Goal: Task Accomplishment & Management: Use online tool/utility

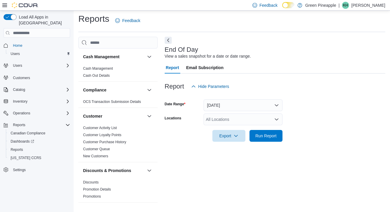
scroll to position [338, 0]
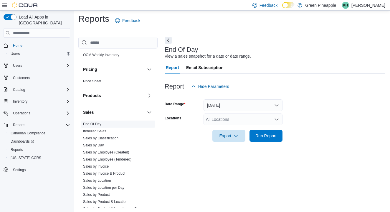
click at [93, 125] on link "End Of Day" at bounding box center [92, 124] width 18 height 4
click at [245, 101] on button "[DATE]" at bounding box center [242, 105] width 79 height 12
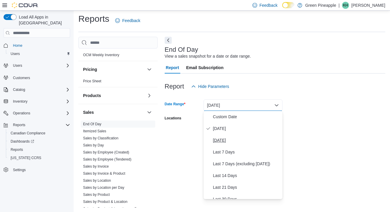
click at [221, 139] on span "[DATE]" at bounding box center [246, 140] width 67 height 7
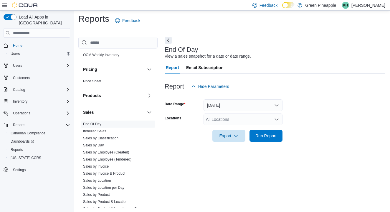
click at [233, 118] on div "All Locations" at bounding box center [242, 120] width 79 height 12
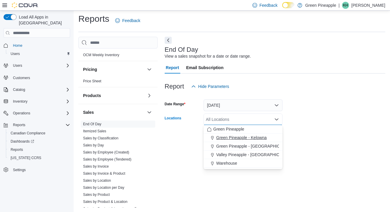
click at [233, 137] on span "Green Pineapple - Kelowna" at bounding box center [241, 138] width 50 height 6
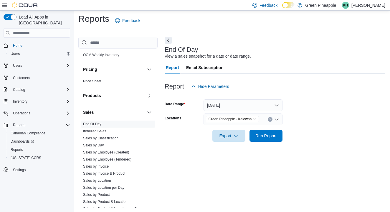
click at [307, 121] on form "Date Range [DATE] Locations Green [GEOGRAPHIC_DATA] - [GEOGRAPHIC_DATA] Export …" at bounding box center [275, 116] width 220 height 49
click at [267, 137] on span "Run Report" at bounding box center [265, 136] width 21 height 6
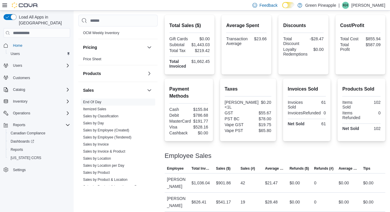
scroll to position [136, 0]
click at [102, 117] on link "Sales by Classification" at bounding box center [100, 116] width 35 height 4
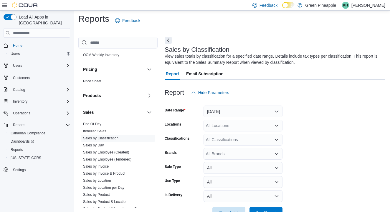
scroll to position [19, 0]
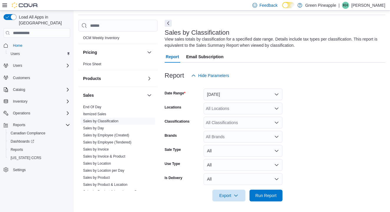
click at [240, 109] on div "All Locations" at bounding box center [242, 109] width 79 height 12
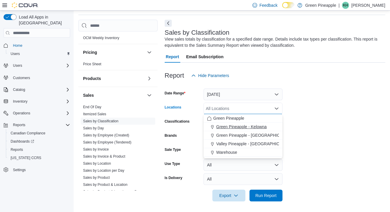
click at [240, 129] on span "Green Pineapple - Kelowna" at bounding box center [241, 127] width 50 height 6
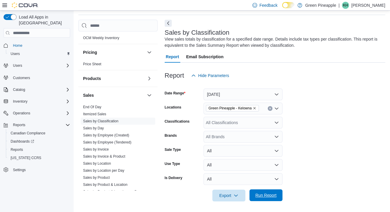
click at [265, 196] on span "Run Report" at bounding box center [265, 196] width 21 height 6
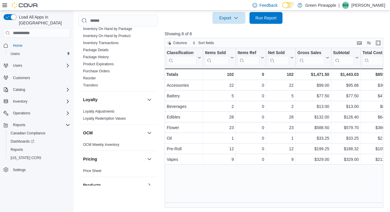
scroll to position [169, 0]
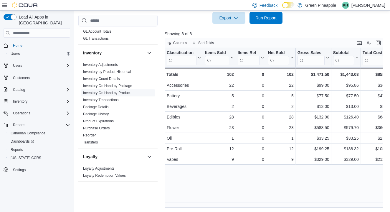
click at [112, 92] on link "Inventory On Hand by Product" at bounding box center [106, 93] width 47 height 4
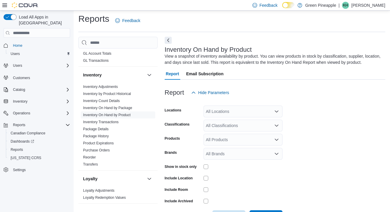
scroll to position [19, 0]
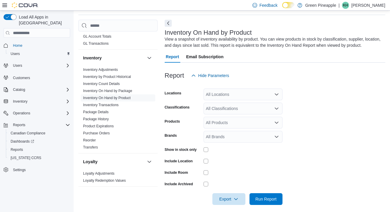
click at [276, 93] on icon "Open list of options" at bounding box center [276, 94] width 5 height 5
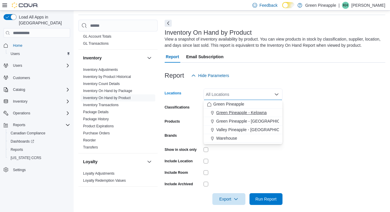
click at [265, 112] on span "Green Pineapple - Kelowna" at bounding box center [241, 113] width 50 height 6
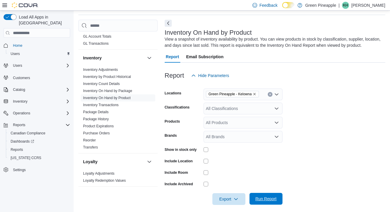
click at [264, 199] on span "Run Report" at bounding box center [265, 199] width 21 height 6
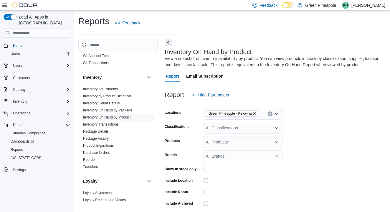
click at [256, 112] on icon "Remove Green Pineapple - Kelowna from selection in this group" at bounding box center [255, 114] width 4 height 4
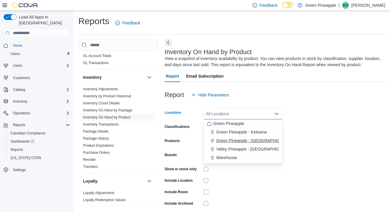
click at [258, 141] on span "Green Pineapple - [GEOGRAPHIC_DATA]" at bounding box center [254, 141] width 77 height 6
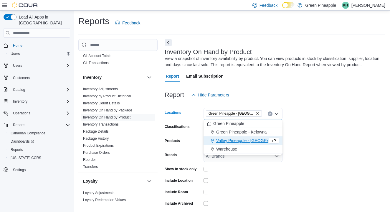
click at [305, 137] on form "Locations Green [GEOGRAPHIC_DATA] - [GEOGRAPHIC_DATA] Combo box. Selected. Gree…" at bounding box center [275, 163] width 220 height 124
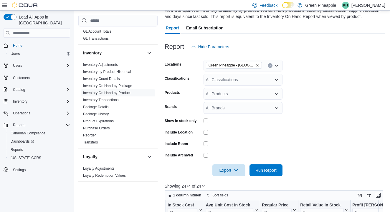
scroll to position [94, 0]
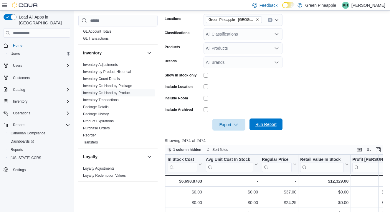
click at [265, 126] on span "Run Report" at bounding box center [265, 125] width 21 height 6
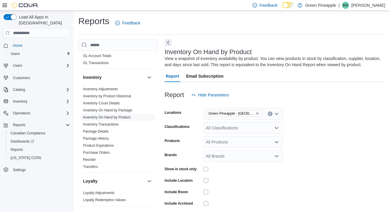
click at [258, 112] on icon "Remove Green Pineapple - Warfield from selection in this group" at bounding box center [257, 113] width 2 height 2
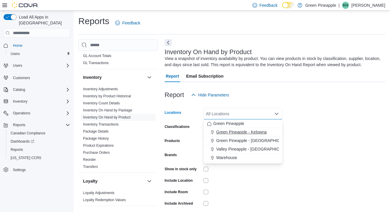
click at [258, 132] on span "Green Pineapple - Kelowna" at bounding box center [241, 132] width 50 height 6
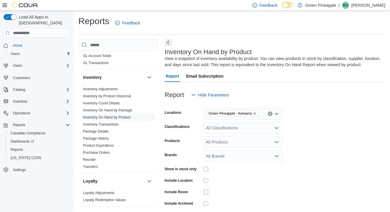
click at [303, 127] on form "Locations Green Pineapple - Kelowna Classifications All Classifications Product…" at bounding box center [275, 163] width 220 height 124
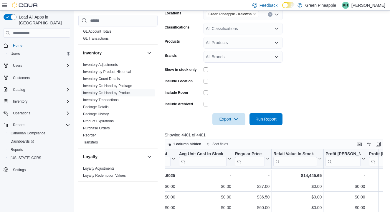
scroll to position [113, 0]
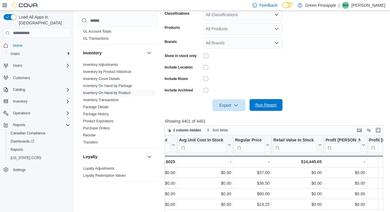
click at [273, 104] on span "Run Report" at bounding box center [265, 105] width 21 height 6
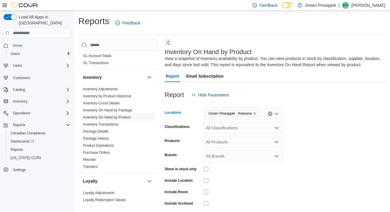
click at [256, 112] on icon "Remove Green Pineapple - Kelowna from selection in this group" at bounding box center [255, 114] width 4 height 4
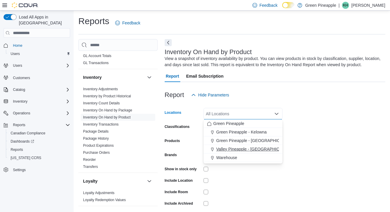
click at [259, 148] on span "Valley Pineapple - [GEOGRAPHIC_DATA]" at bounding box center [254, 149] width 77 height 6
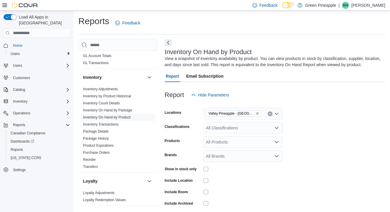
click at [294, 145] on form "Locations Valley Pineapple - Fruitvale Classifications All Classifications Prod…" at bounding box center [275, 163] width 220 height 124
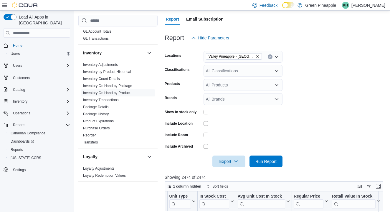
scroll to position [80, 0]
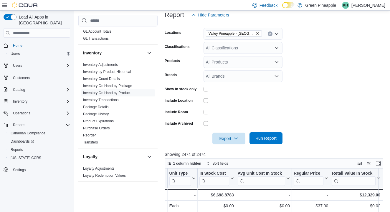
click at [270, 137] on span "Run Report" at bounding box center [265, 138] width 21 height 6
